Goal: Task Accomplishment & Management: Manage account settings

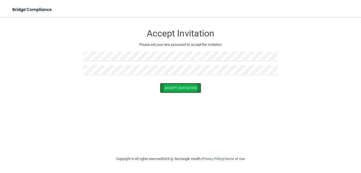
click at [175, 88] on button "Accept Invitation" at bounding box center [180, 88] width 41 height 10
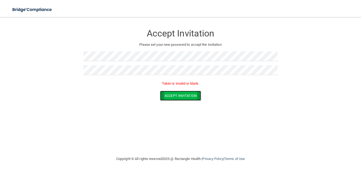
click at [175, 95] on button "Accept Invitation" at bounding box center [180, 96] width 41 height 10
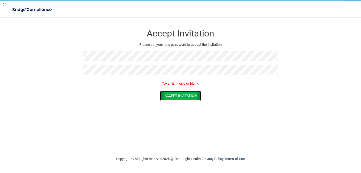
click at [175, 95] on button "Accept Invitation" at bounding box center [180, 96] width 41 height 10
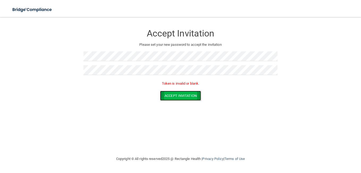
click at [175, 95] on button "Accept Invitation" at bounding box center [180, 96] width 41 height 10
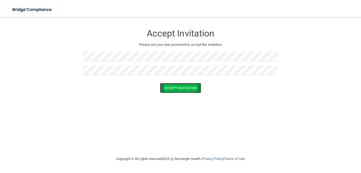
click at [181, 87] on button "Accept Invitation" at bounding box center [180, 88] width 41 height 10
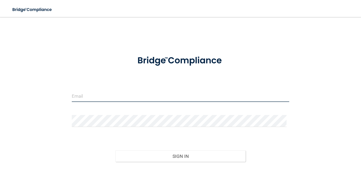
click at [97, 96] on input "email" at bounding box center [181, 96] width 218 height 12
type input "[EMAIL_ADDRESS][DOMAIN_NAME]"
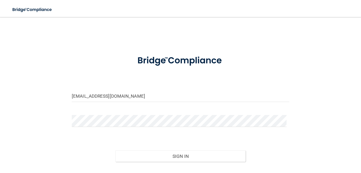
click at [314, 130] on div "msbme31nc@yahoo.com Invalid email/password. You don't have permission to access…" at bounding box center [181, 105] width 340 height 166
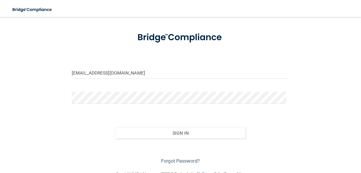
scroll to position [30, 0]
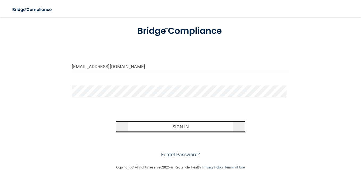
click at [173, 127] on button "Sign In" at bounding box center [180, 127] width 131 height 12
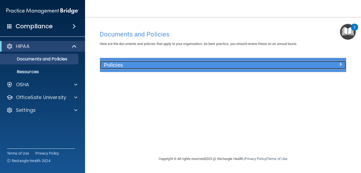
click at [115, 64] on h5 "Policies" at bounding box center [192, 65] width 177 height 6
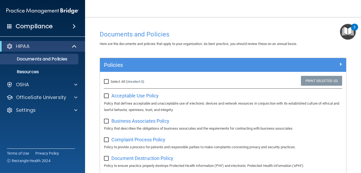
click at [109, 81] on input "Select All (Unselect 0) Unselect All" at bounding box center [107, 82] width 6 height 4
checkbox input "true"
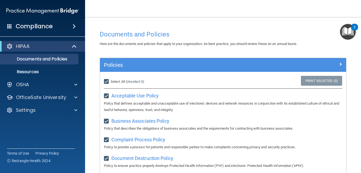
checkbox input "true"
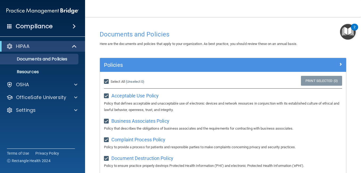
checkbox input "true"
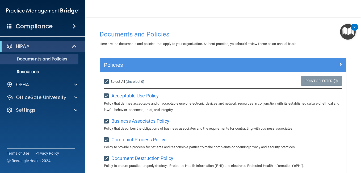
checkbox input "true"
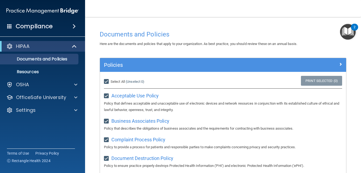
checkbox input "true"
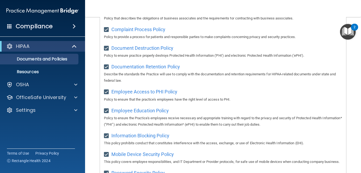
scroll to position [67, 0]
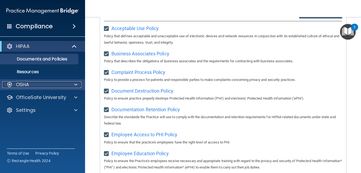
click at [33, 84] on div "OSHA" at bounding box center [35, 84] width 66 height 6
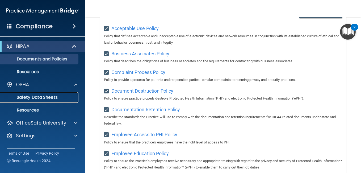
click at [37, 99] on p "Safety Data Sheets" at bounding box center [39, 97] width 73 height 5
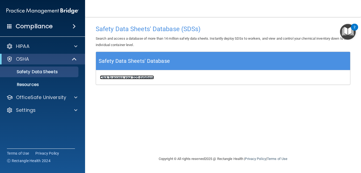
click at [115, 78] on b "Click to access your SDS database" at bounding box center [127, 77] width 54 height 4
click at [25, 30] on h4 "Compliance" at bounding box center [34, 26] width 37 height 7
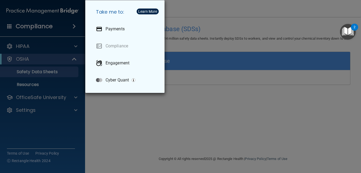
click at [62, 24] on div "Take me to: Payments Compliance Engagement Cyber Quant" at bounding box center [180, 86] width 361 height 173
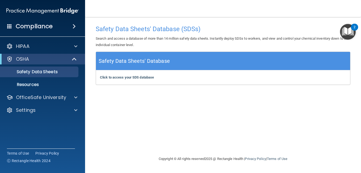
click at [22, 11] on img at bounding box center [42, 11] width 72 height 11
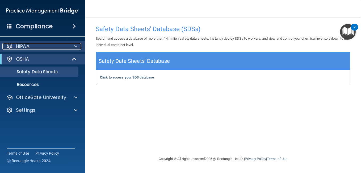
click at [13, 45] on div "HIPAA" at bounding box center [35, 46] width 66 height 6
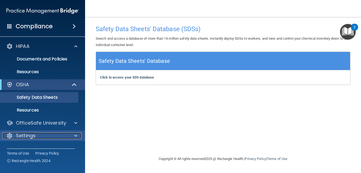
click at [66, 135] on div "Settings" at bounding box center [35, 135] width 66 height 6
